Goal: Find specific page/section: Find specific page/section

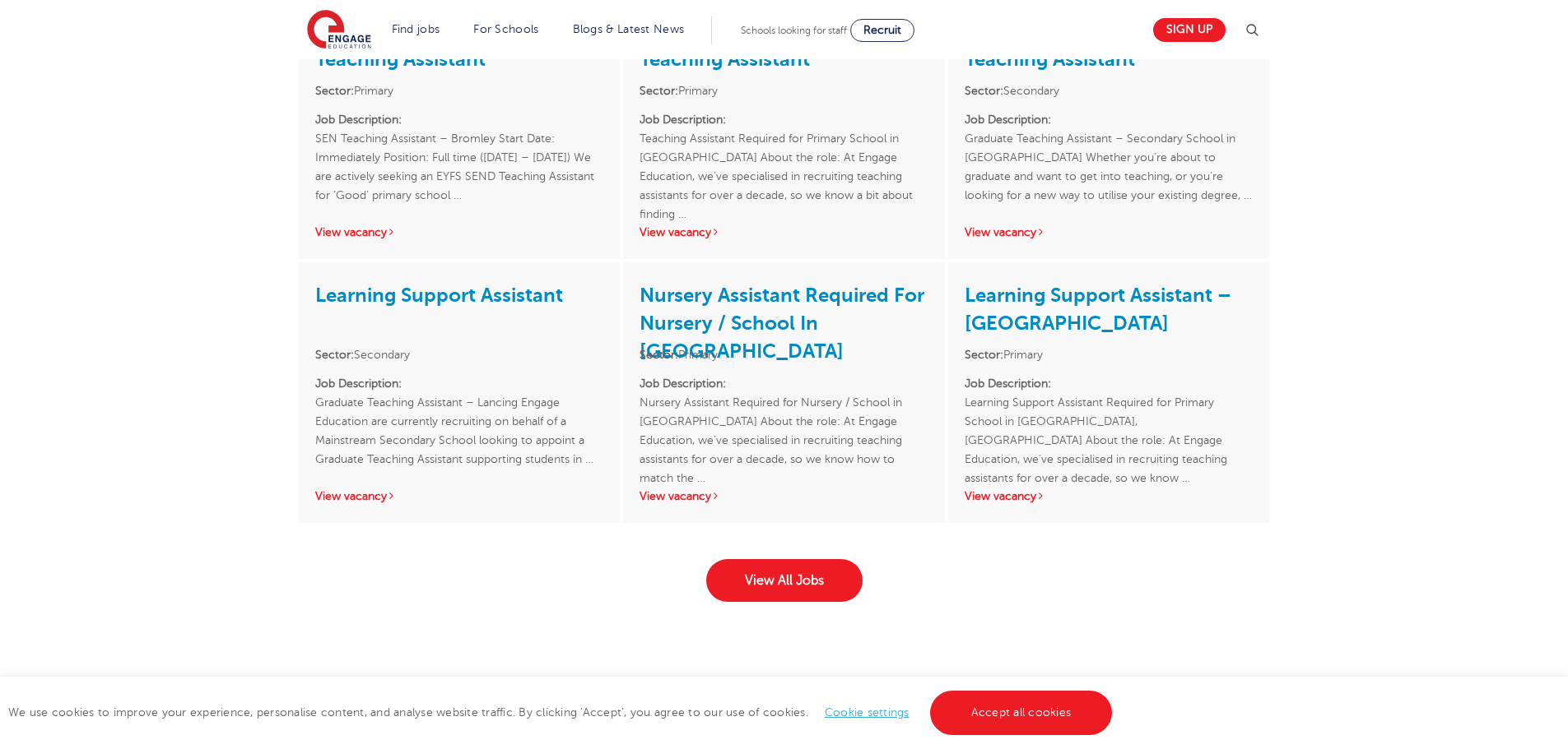
scroll to position [2468, 0]
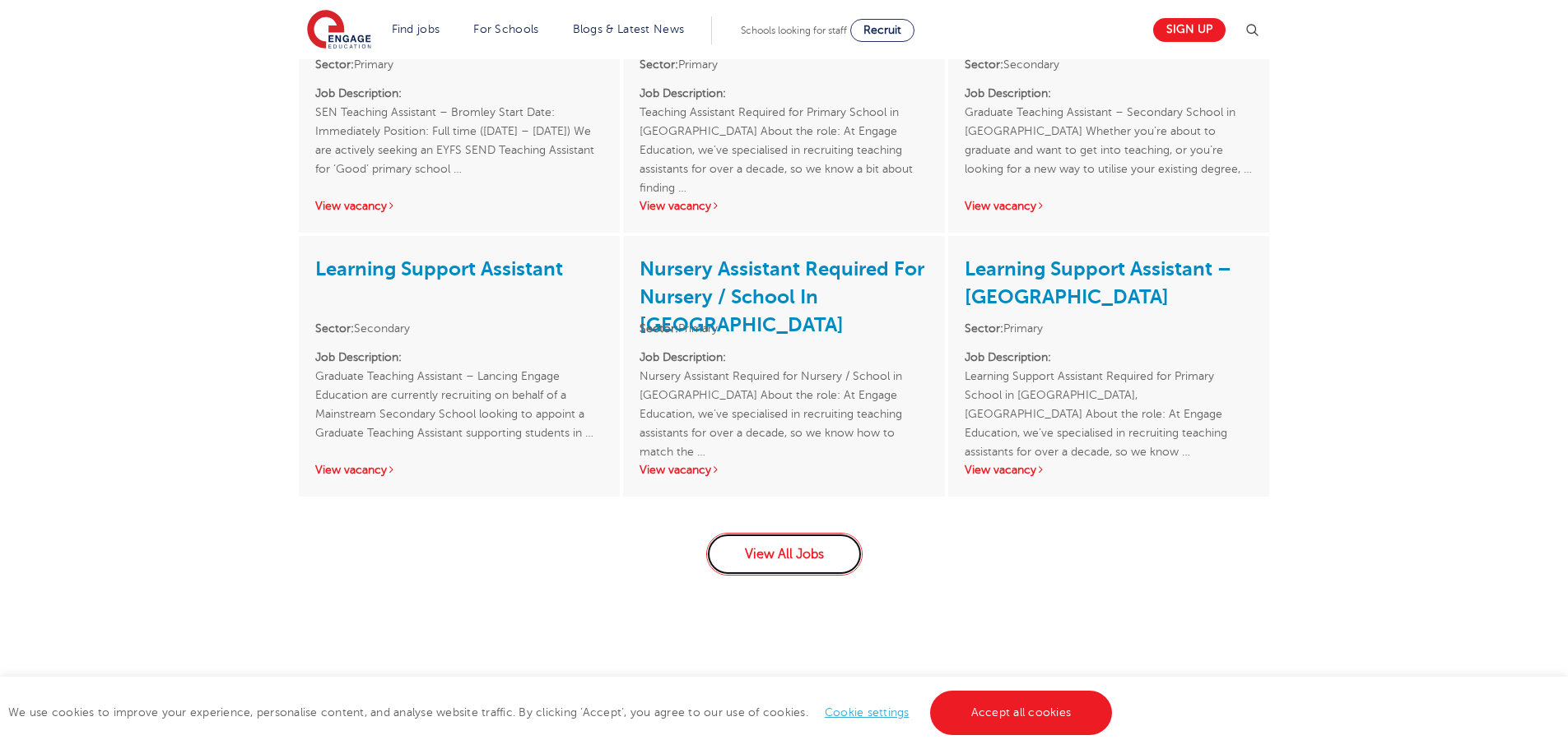
click at [796, 533] on link "View All Jobs" at bounding box center [784, 555] width 157 height 43
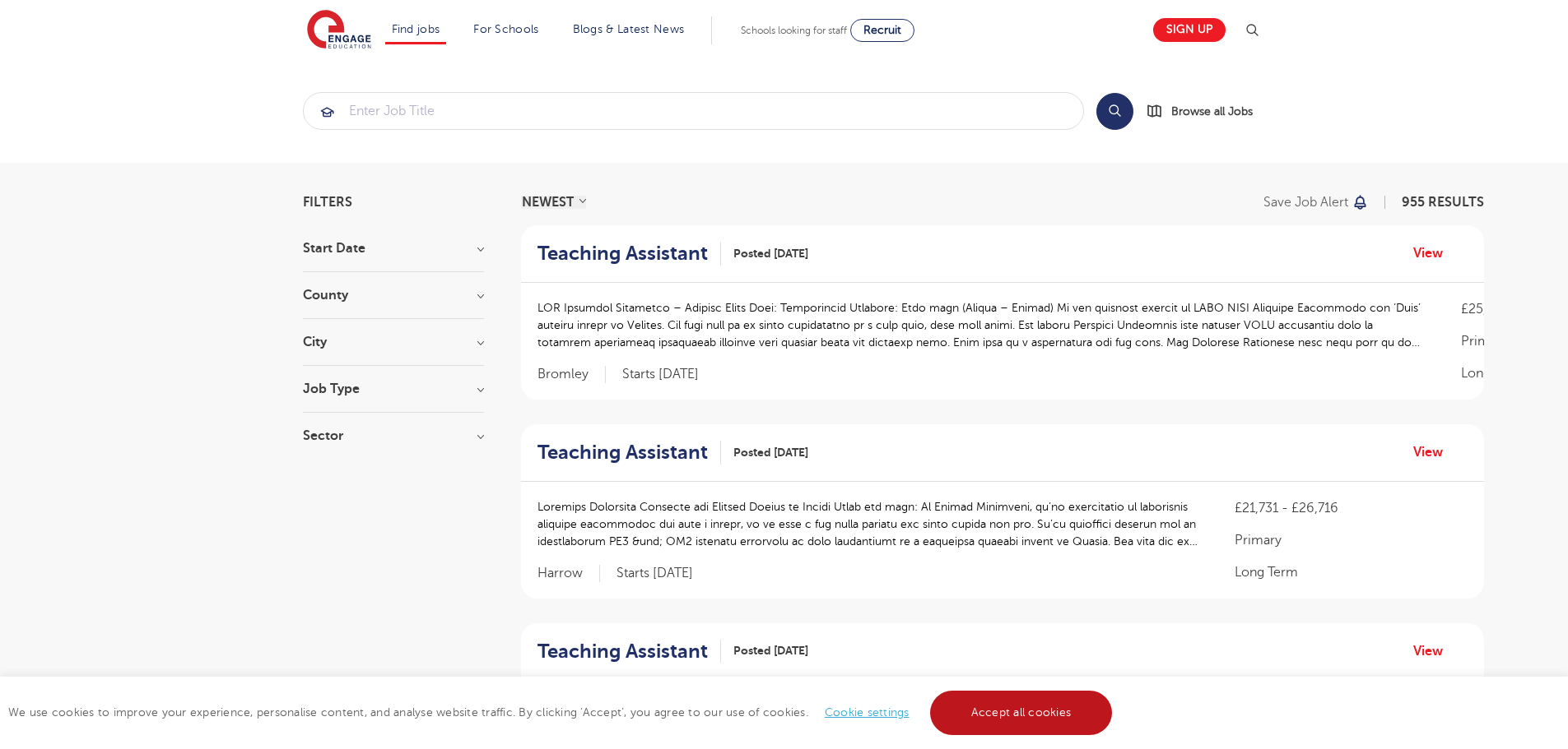
click at [1051, 711] on link "Accept all cookies" at bounding box center [1021, 712] width 183 height 44
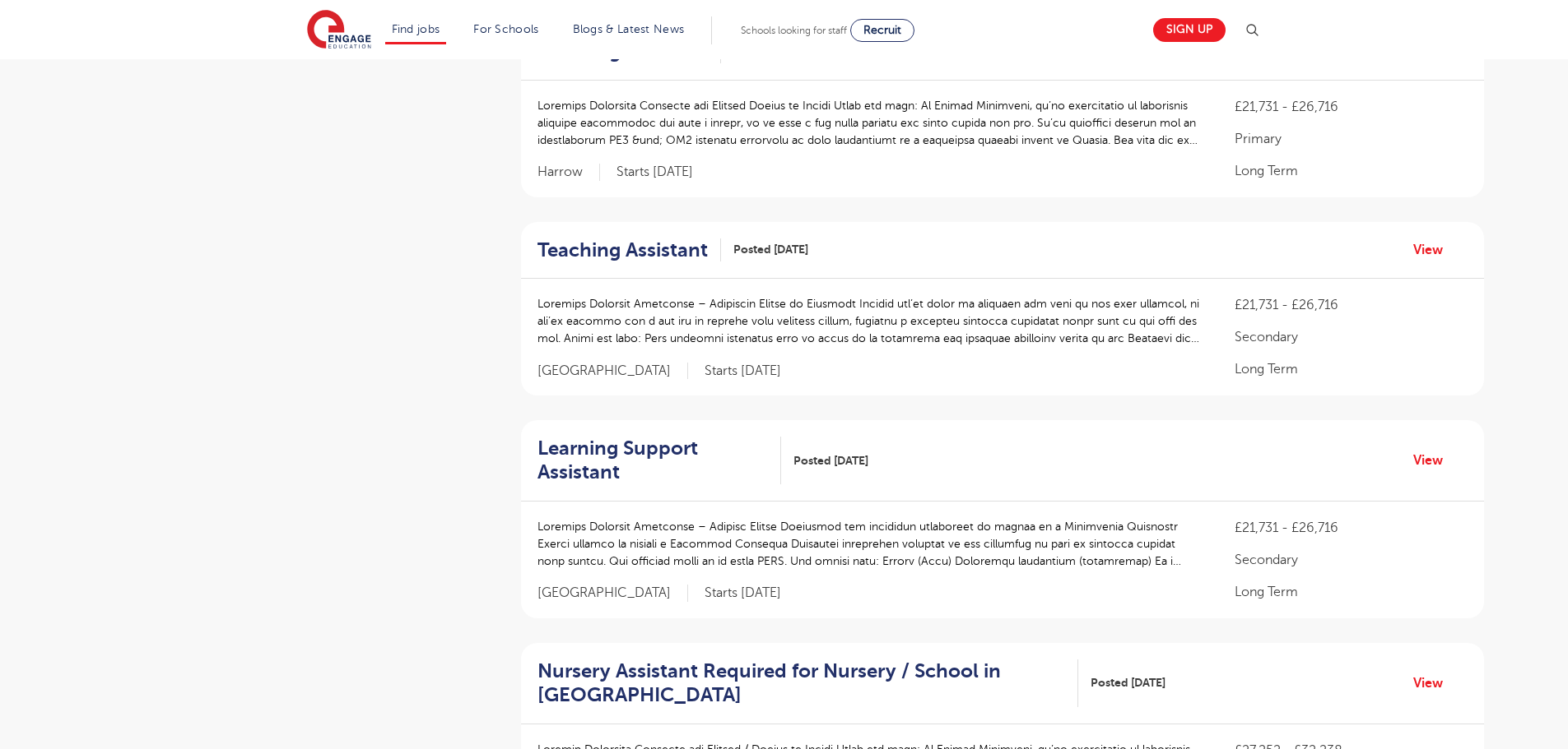
scroll to position [411, 0]
